Goal: Task Accomplishment & Management: Use online tool/utility

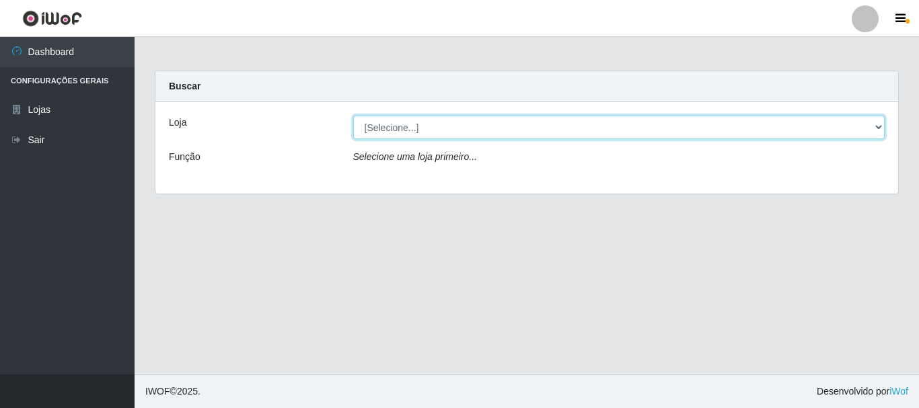
click at [442, 130] on select "[Selecione...] Nordestão - Alecrim" at bounding box center [619, 128] width 532 height 24
select select "453"
click at [353, 116] on select "[Selecione...] Nordestão - Alecrim" at bounding box center [619, 128] width 532 height 24
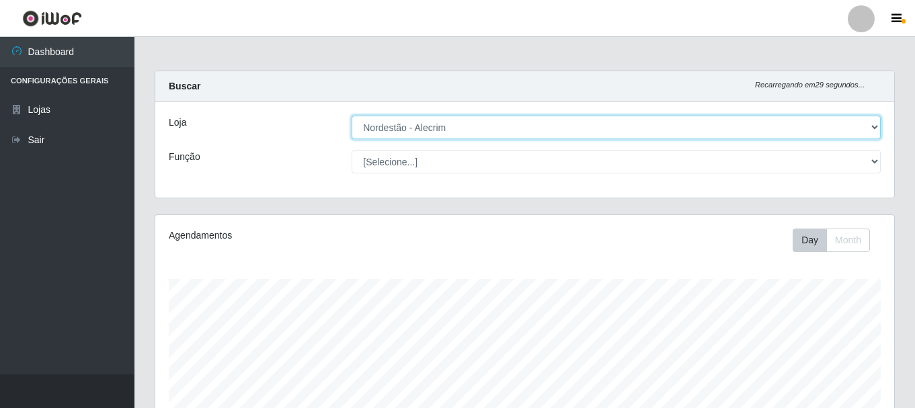
scroll to position [279, 739]
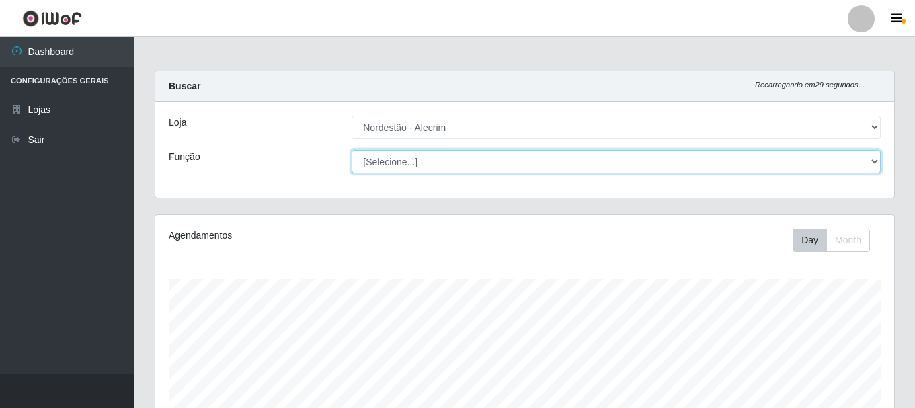
drag, startPoint x: 442, startPoint y: 130, endPoint x: 427, endPoint y: 164, distance: 36.7
click at [427, 164] on select "[Selecione...] Balconista + Balconista de Padaria Balconista de Padaria ++ Emba…" at bounding box center [616, 162] width 529 height 24
click at [352, 150] on select "[Selecione...] Balconista + Balconista de Padaria Balconista de Padaria ++ Emba…" at bounding box center [616, 162] width 529 height 24
click at [680, 173] on select "[Selecione...] Balconista + Balconista de Padaria Balconista de Padaria ++ Emba…" at bounding box center [616, 162] width 529 height 24
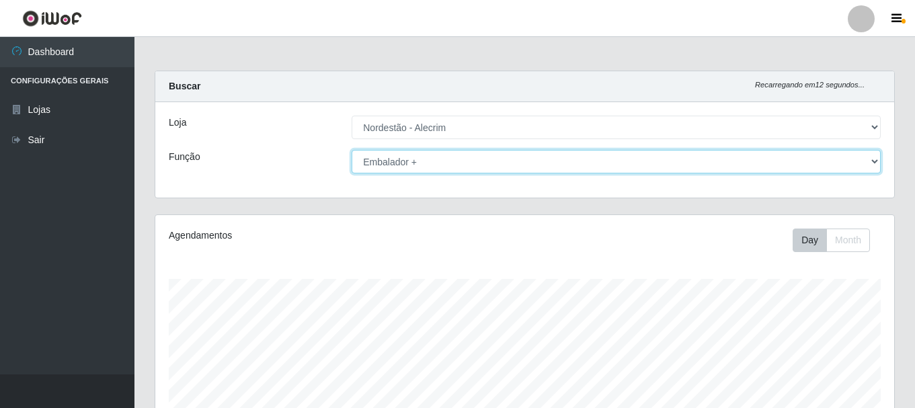
click at [352, 150] on select "[Selecione...] Balconista + Balconista de Padaria Balconista de Padaria ++ Emba…" at bounding box center [616, 162] width 529 height 24
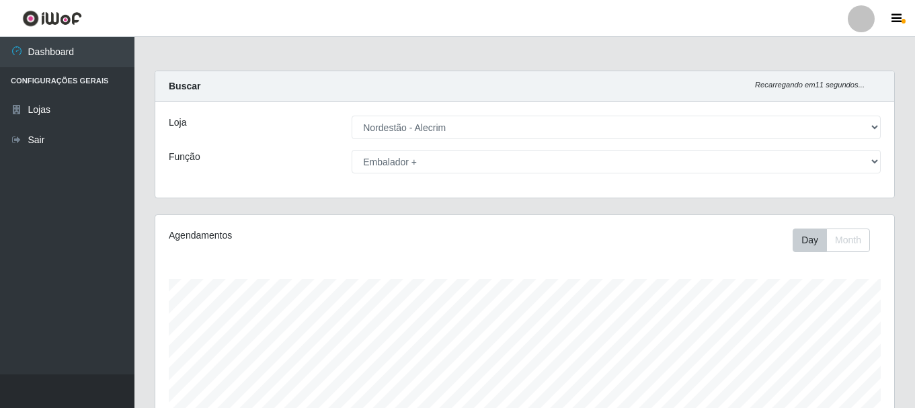
click at [892, 213] on div "Carregando... Buscar Recarregando em 11 segundos... Loja [Selecione...] Nordest…" at bounding box center [525, 143] width 761 height 144
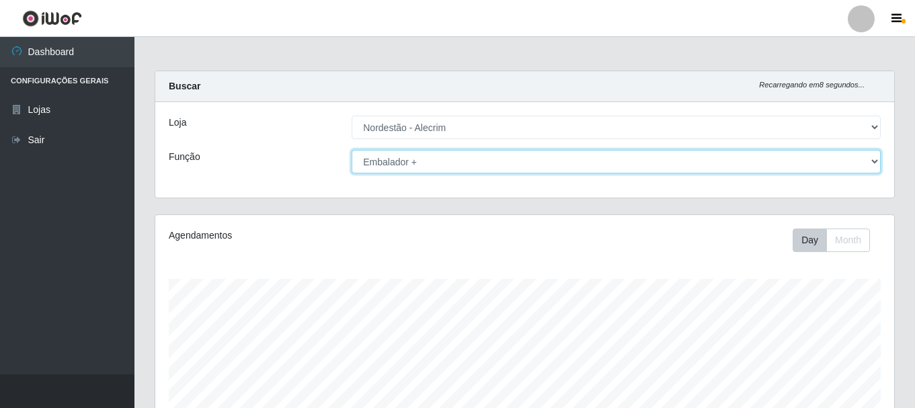
click at [515, 167] on select "[Selecione...] Balconista + Balconista de Padaria Balconista de Padaria ++ Emba…" at bounding box center [616, 162] width 529 height 24
click at [352, 150] on select "[Selecione...] Balconista + Balconista de Padaria Balconista de Padaria ++ Emba…" at bounding box center [616, 162] width 529 height 24
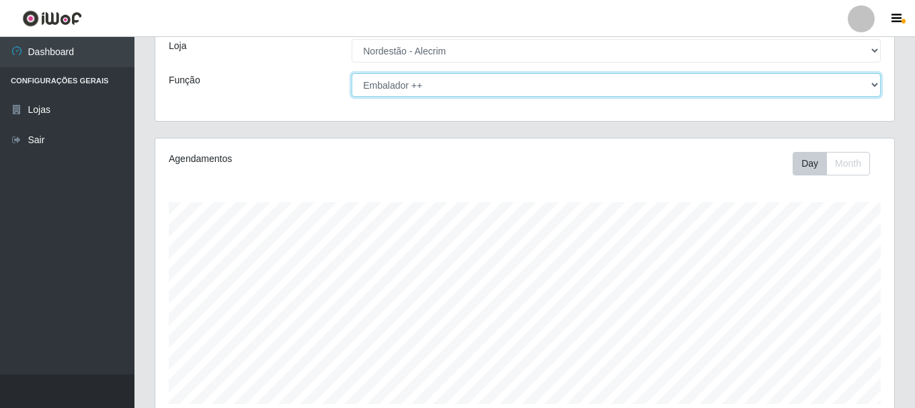
scroll to position [67, 0]
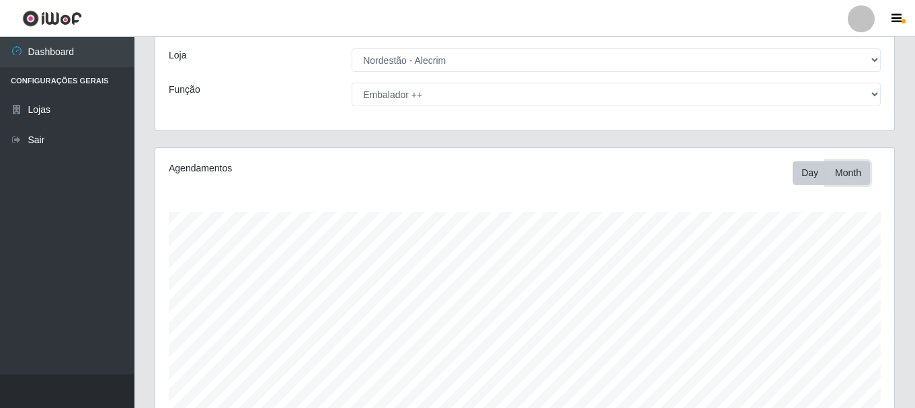
click at [848, 165] on button "Month" at bounding box center [849, 173] width 44 height 24
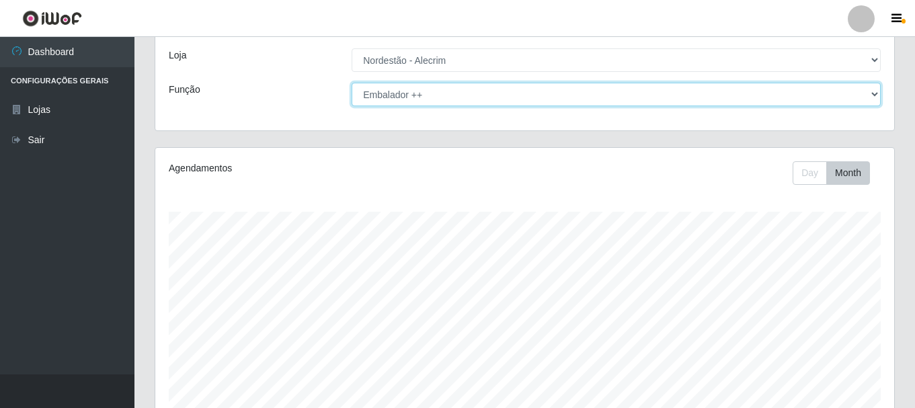
click at [546, 102] on select "[Selecione...] Balconista + Balconista de Padaria Balconista de Padaria ++ Emba…" at bounding box center [616, 95] width 529 height 24
click at [352, 83] on select "[Selecione...] Balconista + Balconista de Padaria Balconista de Padaria ++ Emba…" at bounding box center [616, 95] width 529 height 24
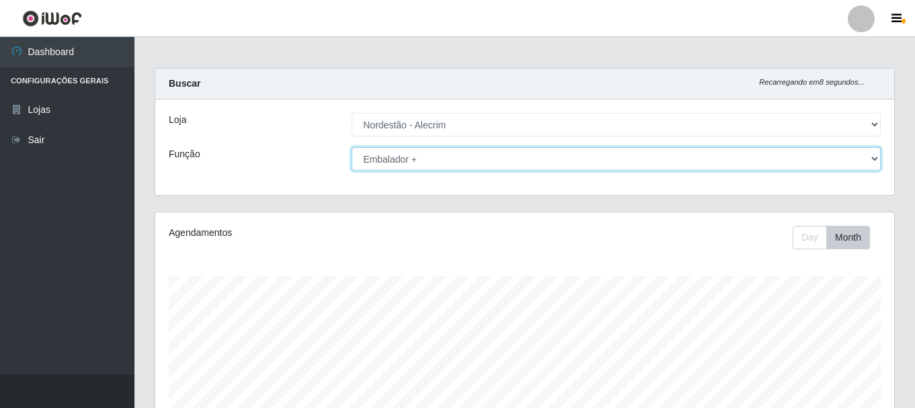
scroll to position [0, 0]
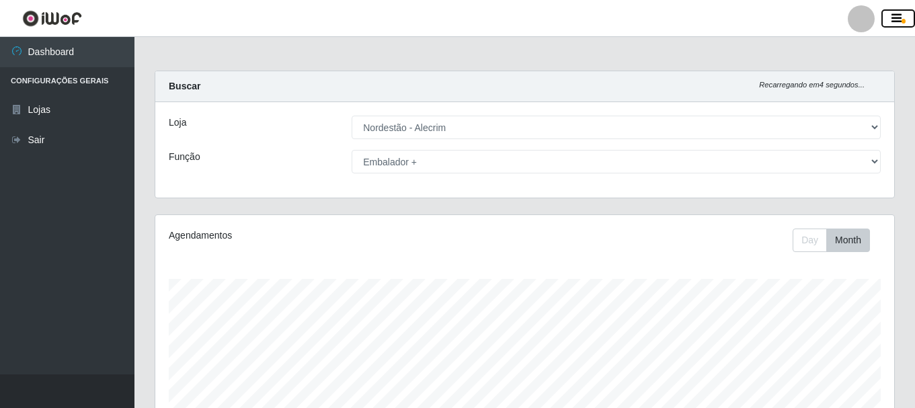
click at [897, 21] on icon "button" at bounding box center [897, 19] width 10 height 12
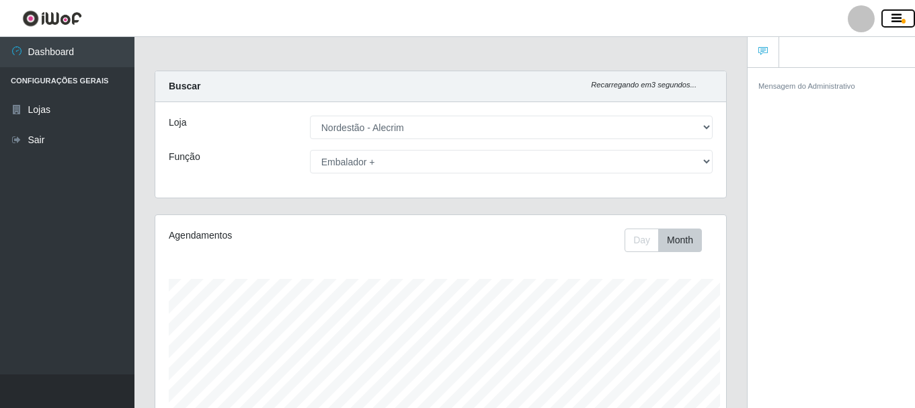
scroll to position [672359, 672067]
click at [892, 20] on icon "button" at bounding box center [897, 19] width 10 height 12
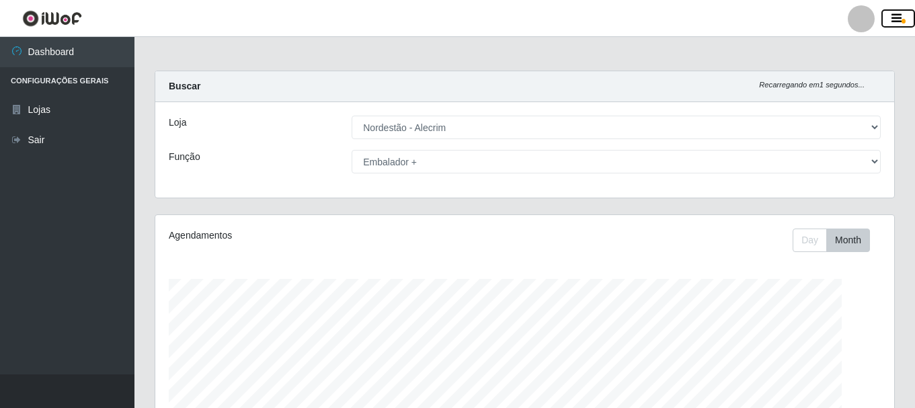
scroll to position [279, 739]
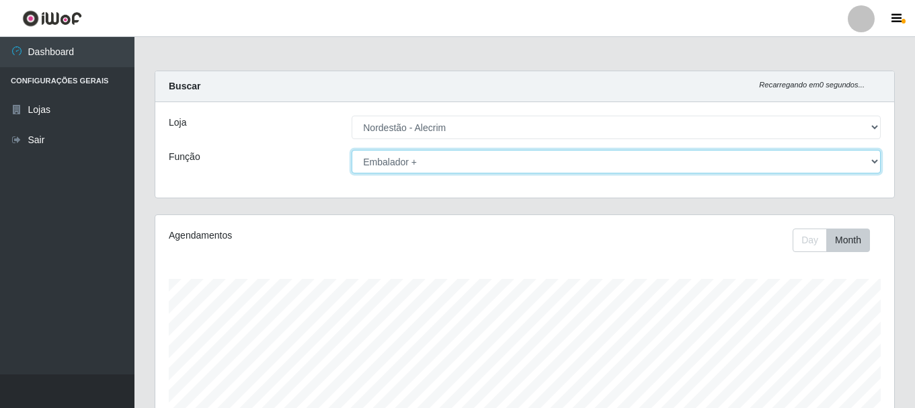
click at [877, 165] on select "[Selecione...] Balconista + Balconista de Padaria Balconista de Padaria ++ Emba…" at bounding box center [616, 162] width 529 height 24
click at [352, 150] on select "[Selecione...] Balconista + Balconista de Padaria Balconista de Padaria ++ Emba…" at bounding box center [616, 162] width 529 height 24
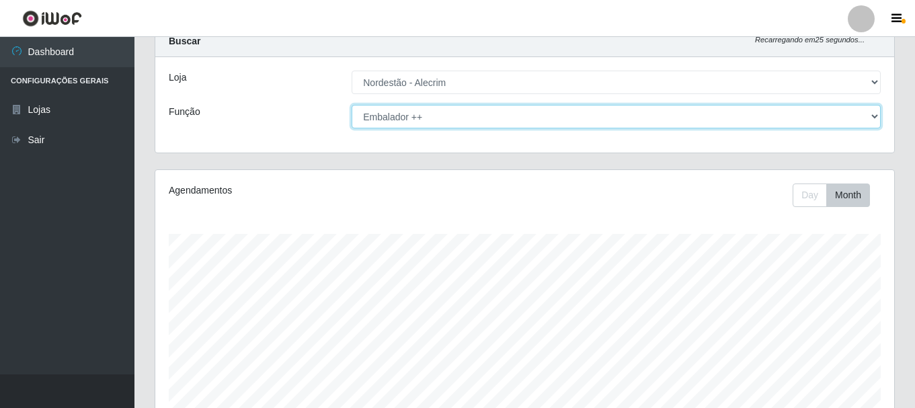
scroll to position [22, 0]
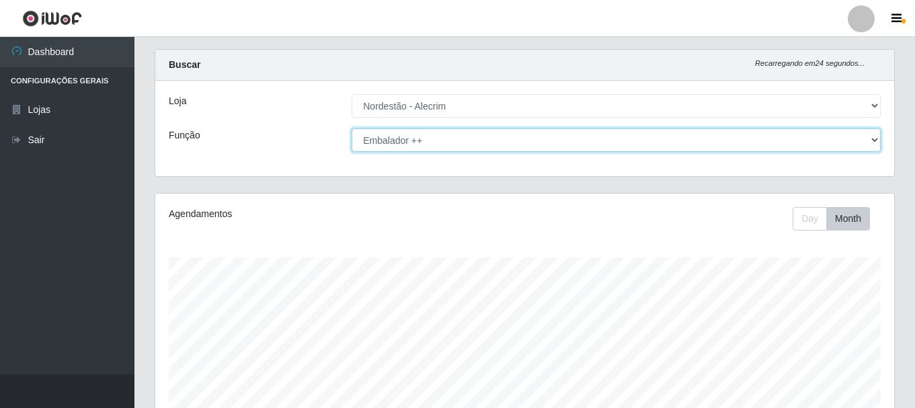
click at [798, 137] on select "[Selecione...] Balconista + Balconista de Padaria Balconista de Padaria ++ Emba…" at bounding box center [616, 140] width 529 height 24
click at [352, 128] on select "[Selecione...] Balconista + Balconista de Padaria Balconista de Padaria ++ Emba…" at bounding box center [616, 140] width 529 height 24
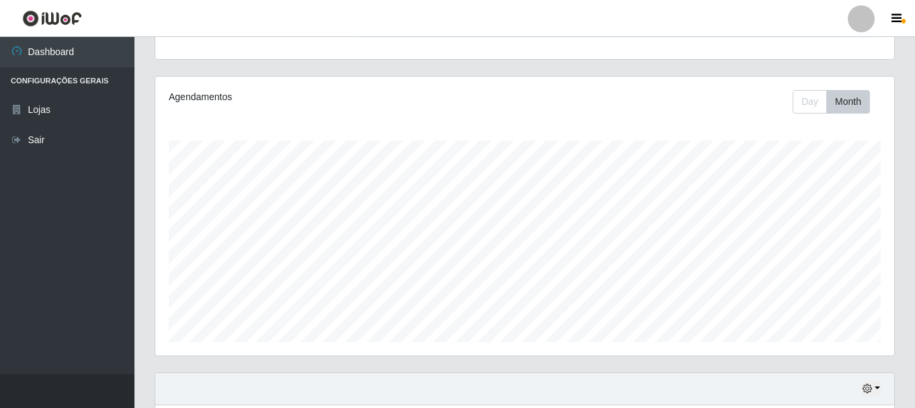
scroll to position [246, 0]
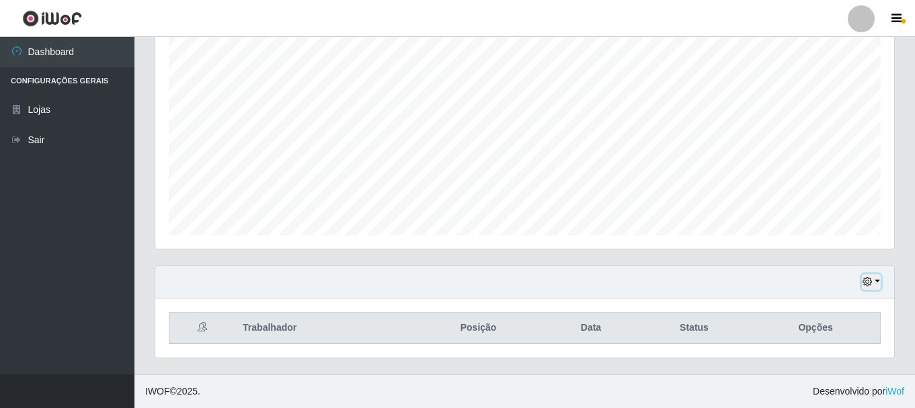
click at [876, 280] on button "button" at bounding box center [871, 281] width 19 height 15
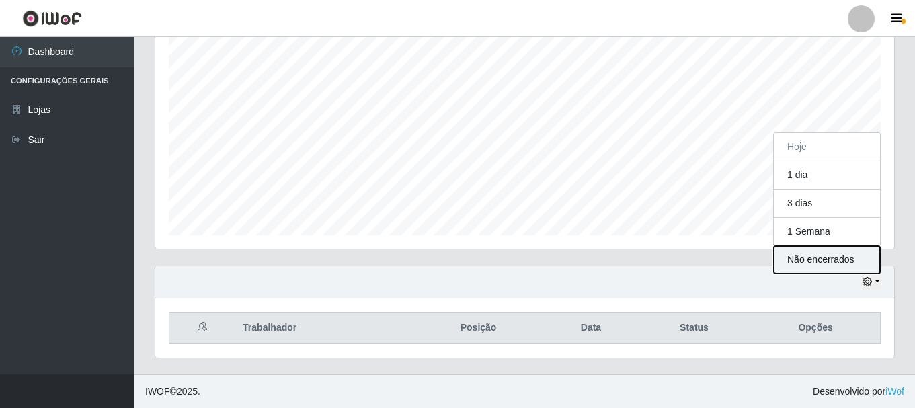
click at [829, 260] on button "Não encerrados" at bounding box center [827, 260] width 106 height 28
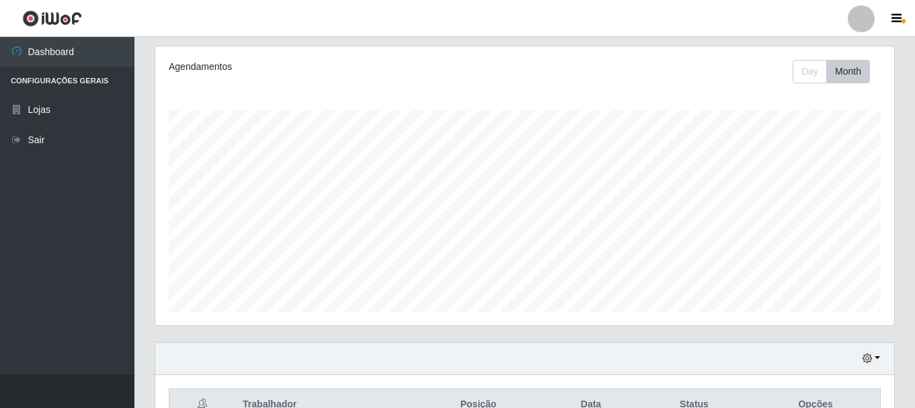
scroll to position [0, 0]
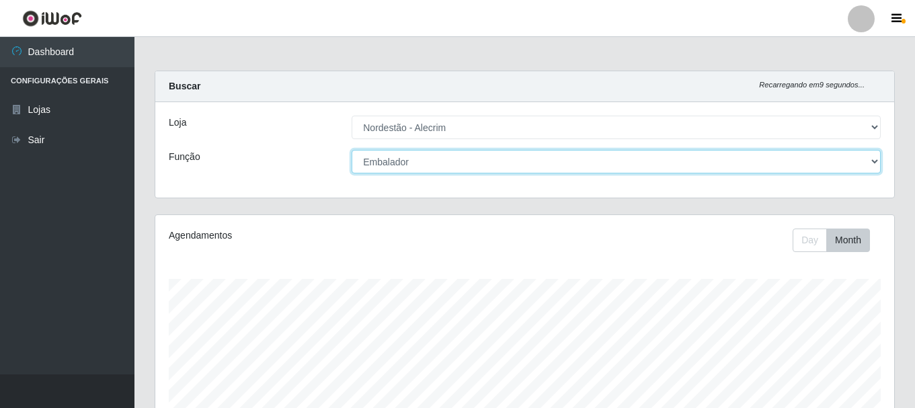
click at [825, 167] on select "[Selecione...] Balconista + Balconista de Padaria Balconista de Padaria ++ Emba…" at bounding box center [616, 162] width 529 height 24
click at [352, 150] on select "[Selecione...] Balconista + Balconista de Padaria Balconista de Padaria ++ Emba…" at bounding box center [616, 162] width 529 height 24
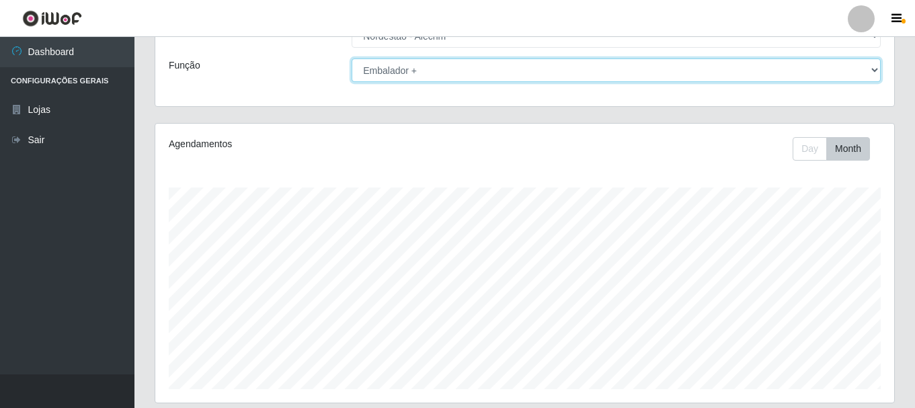
scroll to position [56, 0]
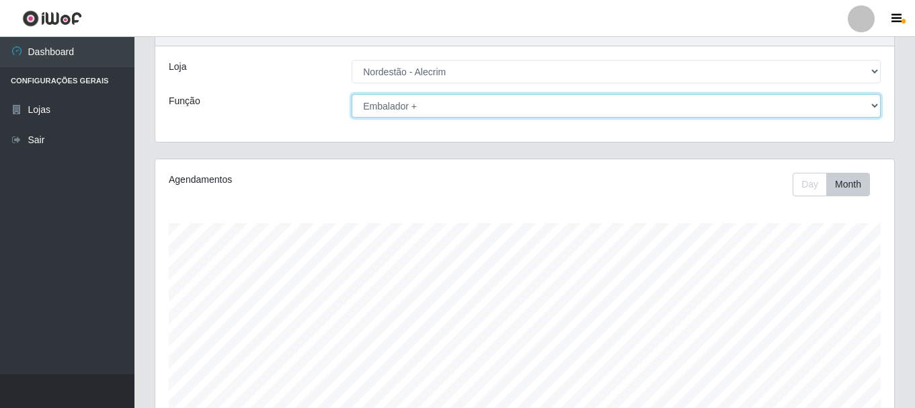
click at [575, 116] on select "[Selecione...] Balconista + Balconista de Padaria Balconista de Padaria ++ Emba…" at bounding box center [616, 106] width 529 height 24
select select "71"
click at [352, 94] on select "[Selecione...] Balconista + Balconista de Padaria Balconista de Padaria ++ Emba…" at bounding box center [616, 106] width 529 height 24
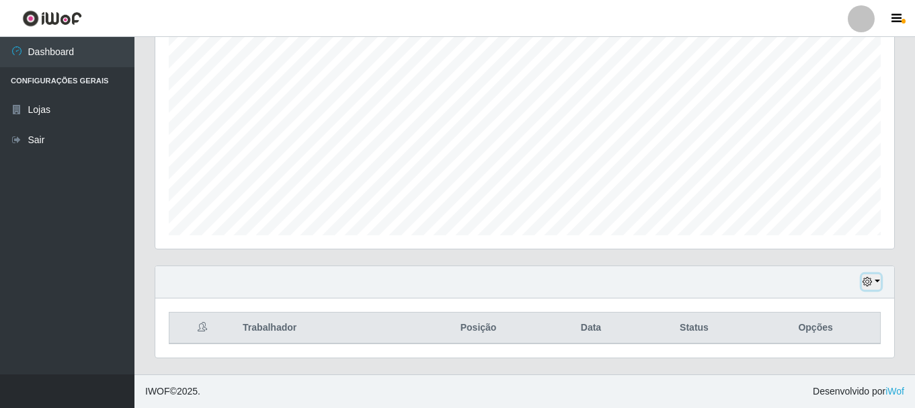
click at [868, 285] on icon "button" at bounding box center [867, 281] width 9 height 9
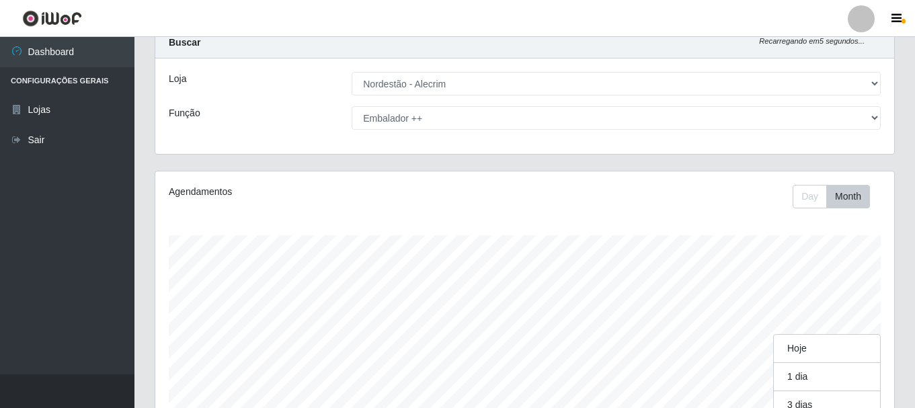
scroll to position [279, 739]
click at [804, 194] on button "Day" at bounding box center [810, 197] width 34 height 24
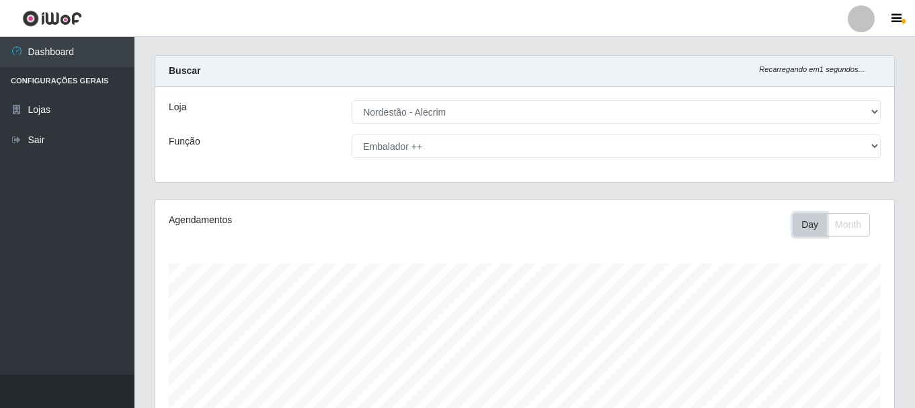
scroll to position [0, 0]
